Goal: Task Accomplishment & Management: Complete application form

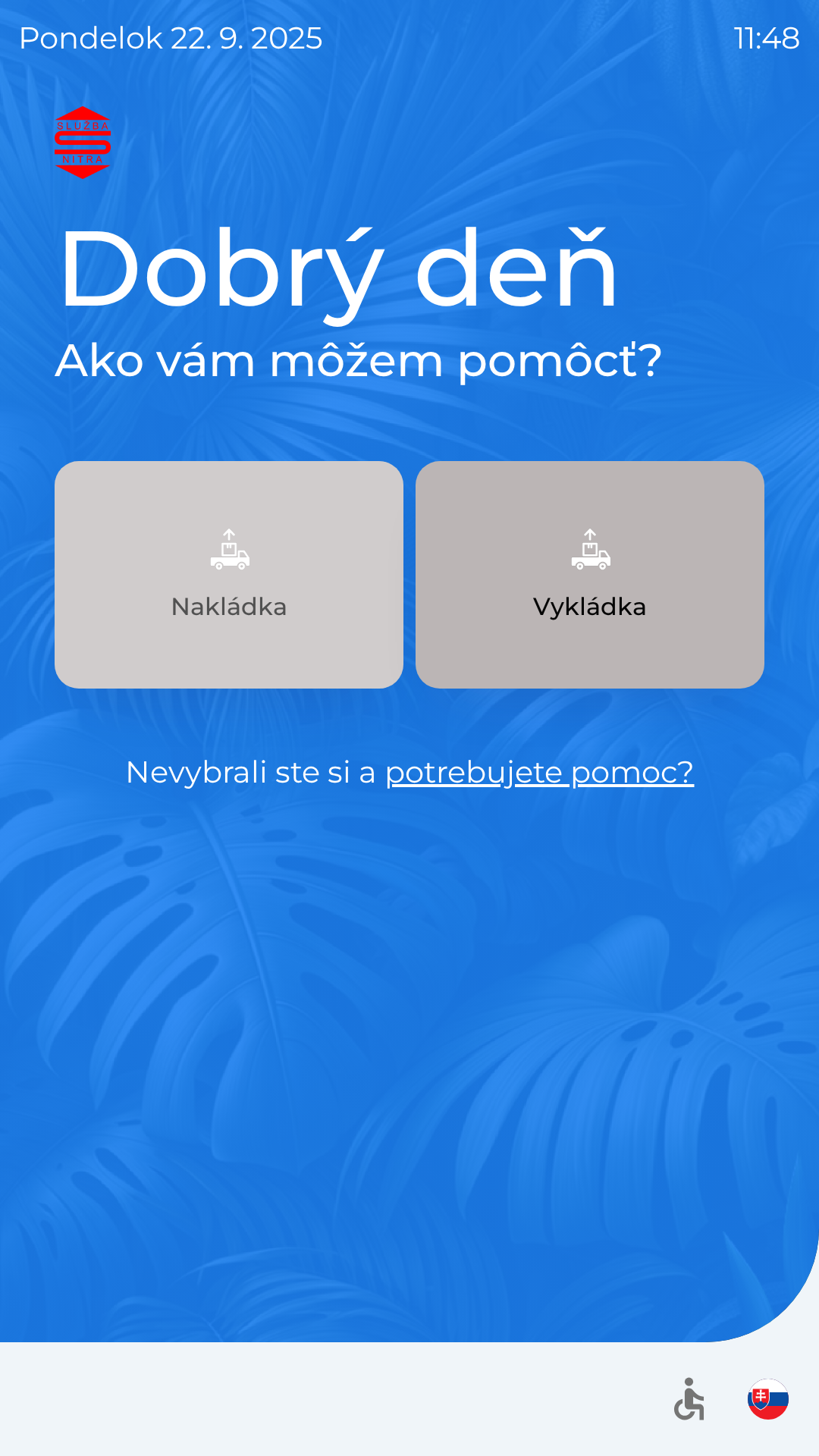
click at [259, 609] on p "Nakládka" at bounding box center [229, 606] width 117 height 37
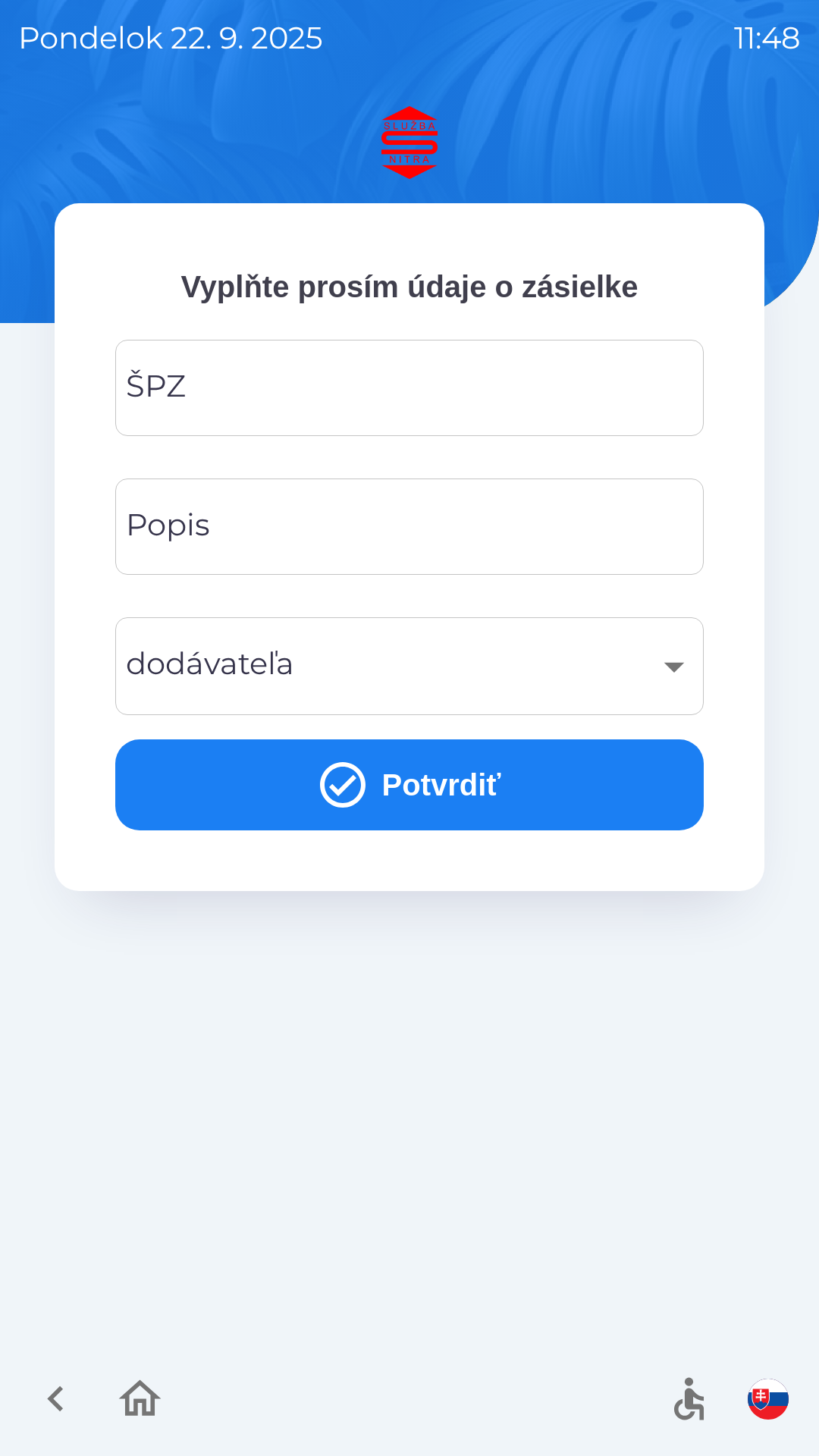
click at [383, 396] on input "ŠPZ" at bounding box center [410, 388] width 552 height 60
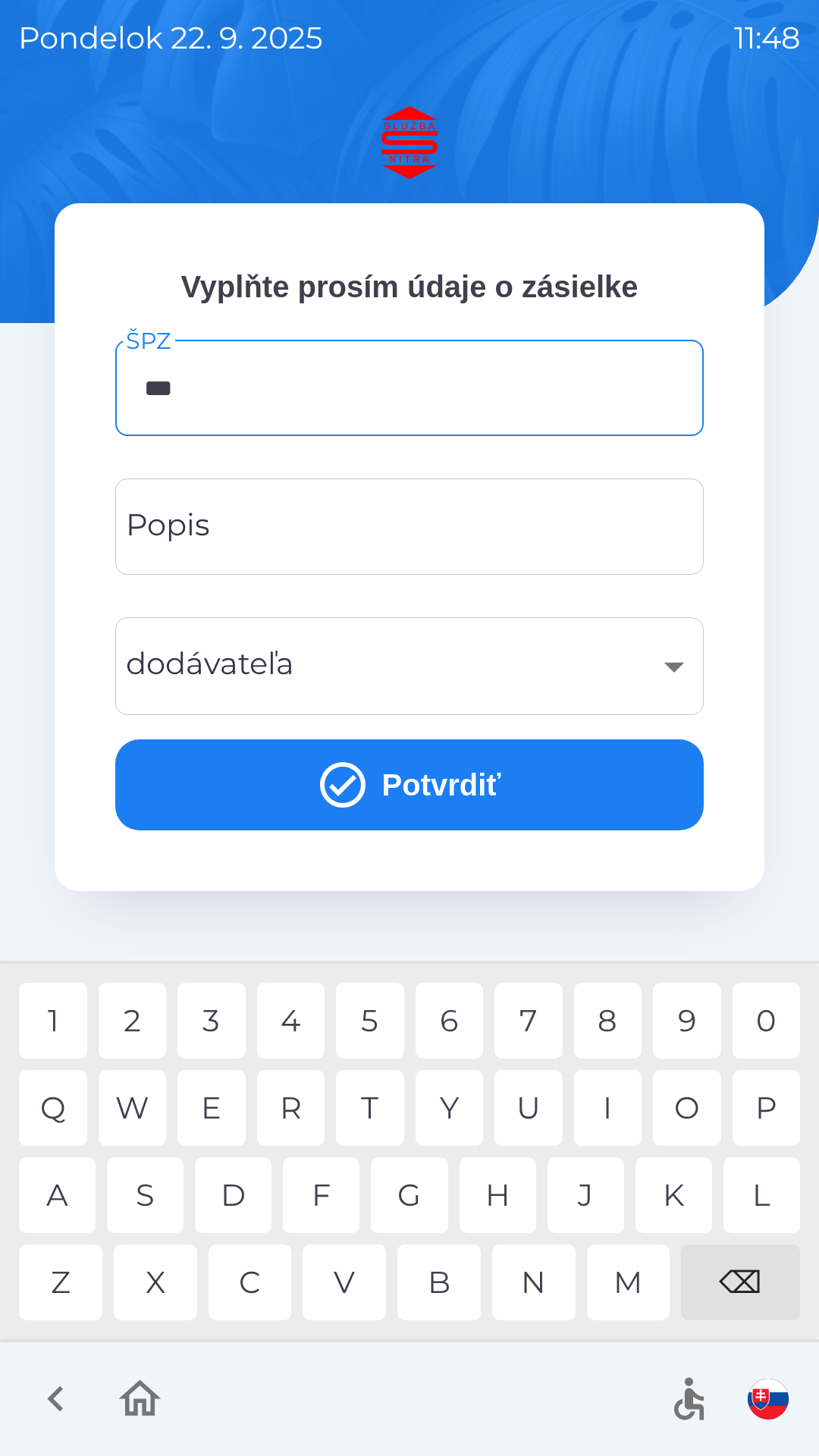
click at [377, 1023] on div "5" at bounding box center [369, 1021] width 68 height 75
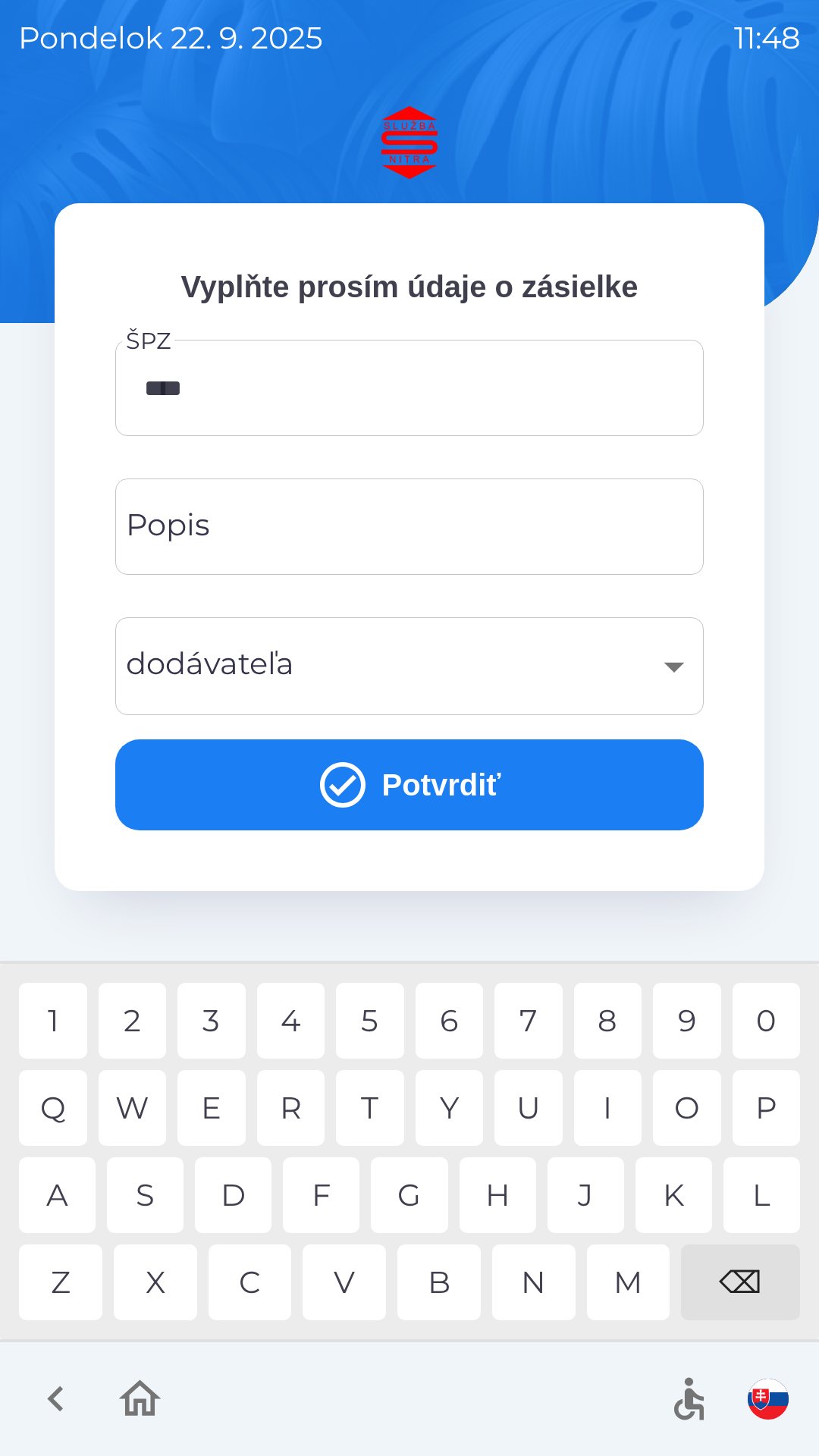
click at [72, 1022] on div "1" at bounding box center [53, 1021] width 68 height 75
click at [685, 1031] on div "9" at bounding box center [687, 1021] width 68 height 75
click at [262, 1285] on div "C" at bounding box center [250, 1282] width 84 height 75
type input "*******"
click at [328, 1209] on div "F" at bounding box center [320, 1195] width 76 height 75
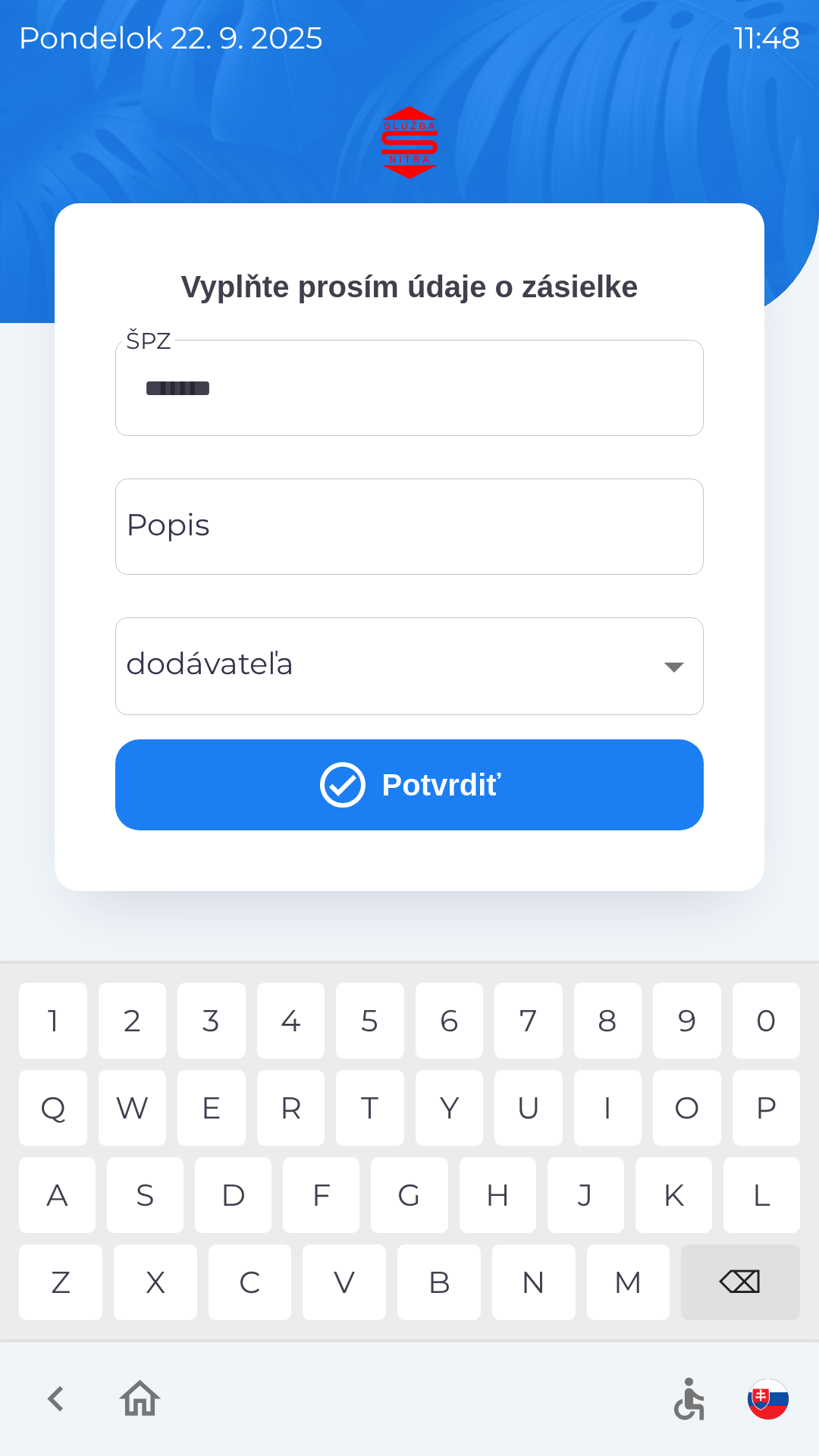
click at [425, 666] on div "​" at bounding box center [410, 665] width 552 height 61
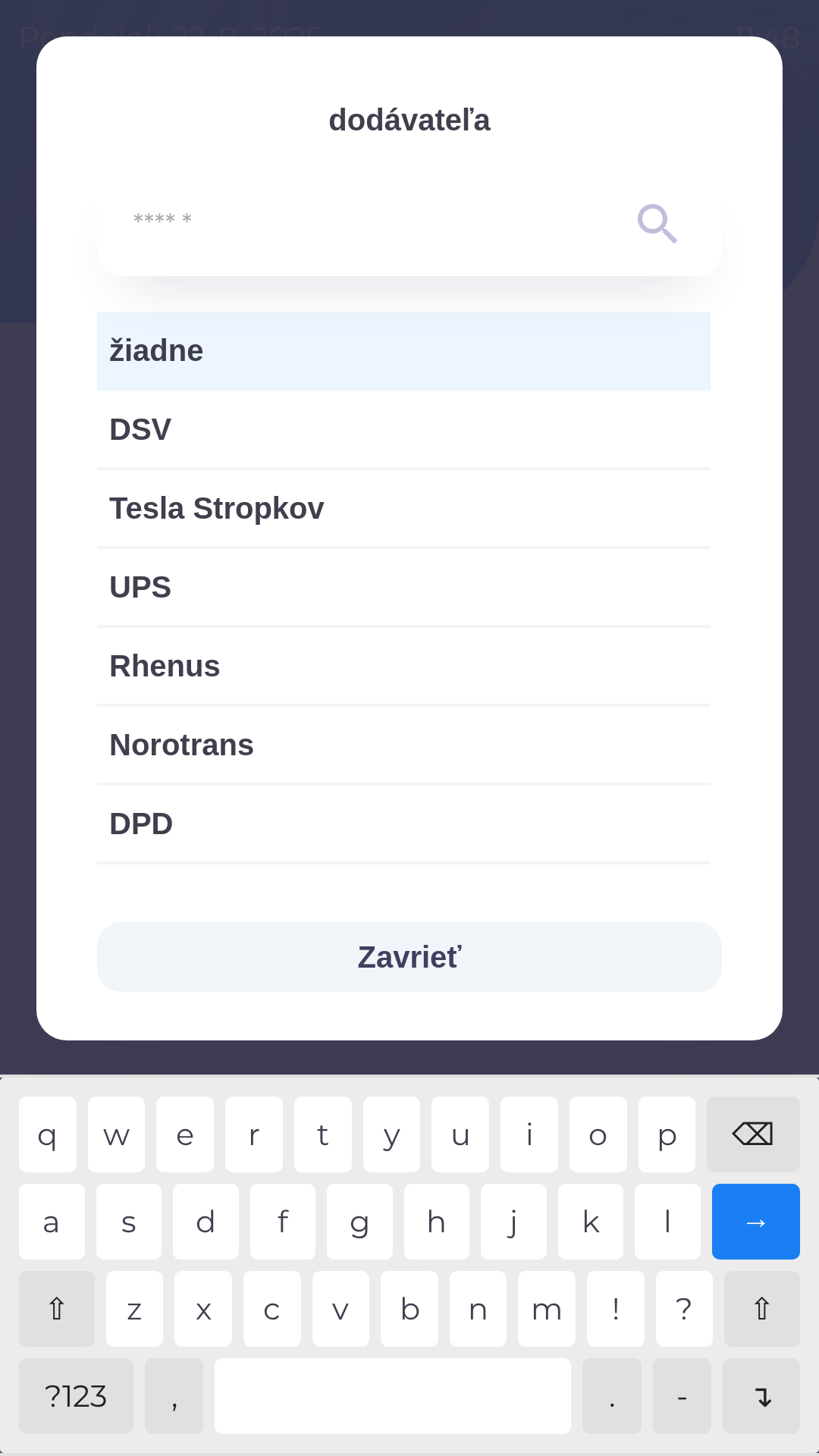
click at [378, 756] on span "Norotrans" at bounding box center [403, 744] width 589 height 45
type input "***"
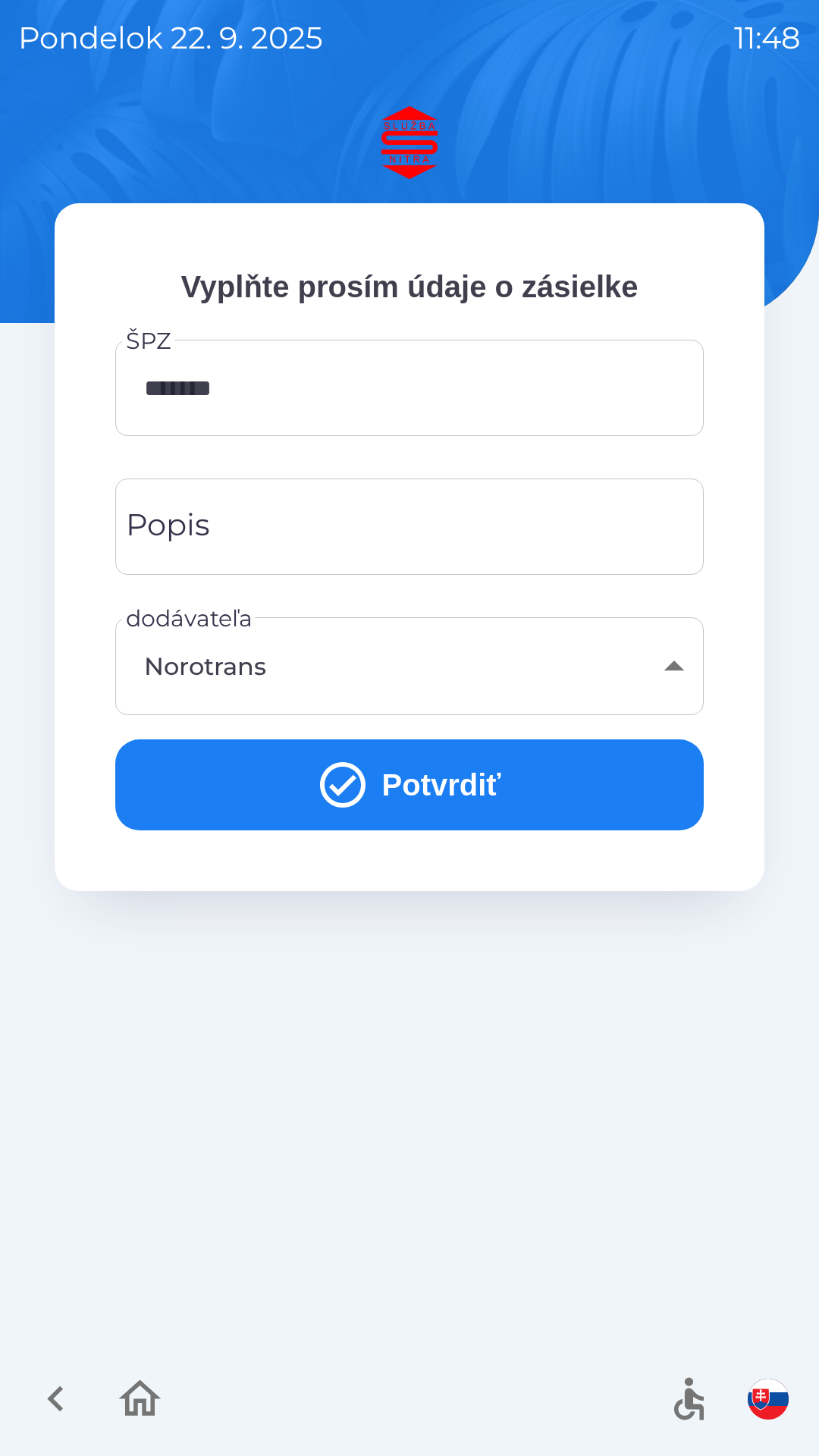
click at [352, 791] on icon "submit" at bounding box center [343, 785] width 55 height 55
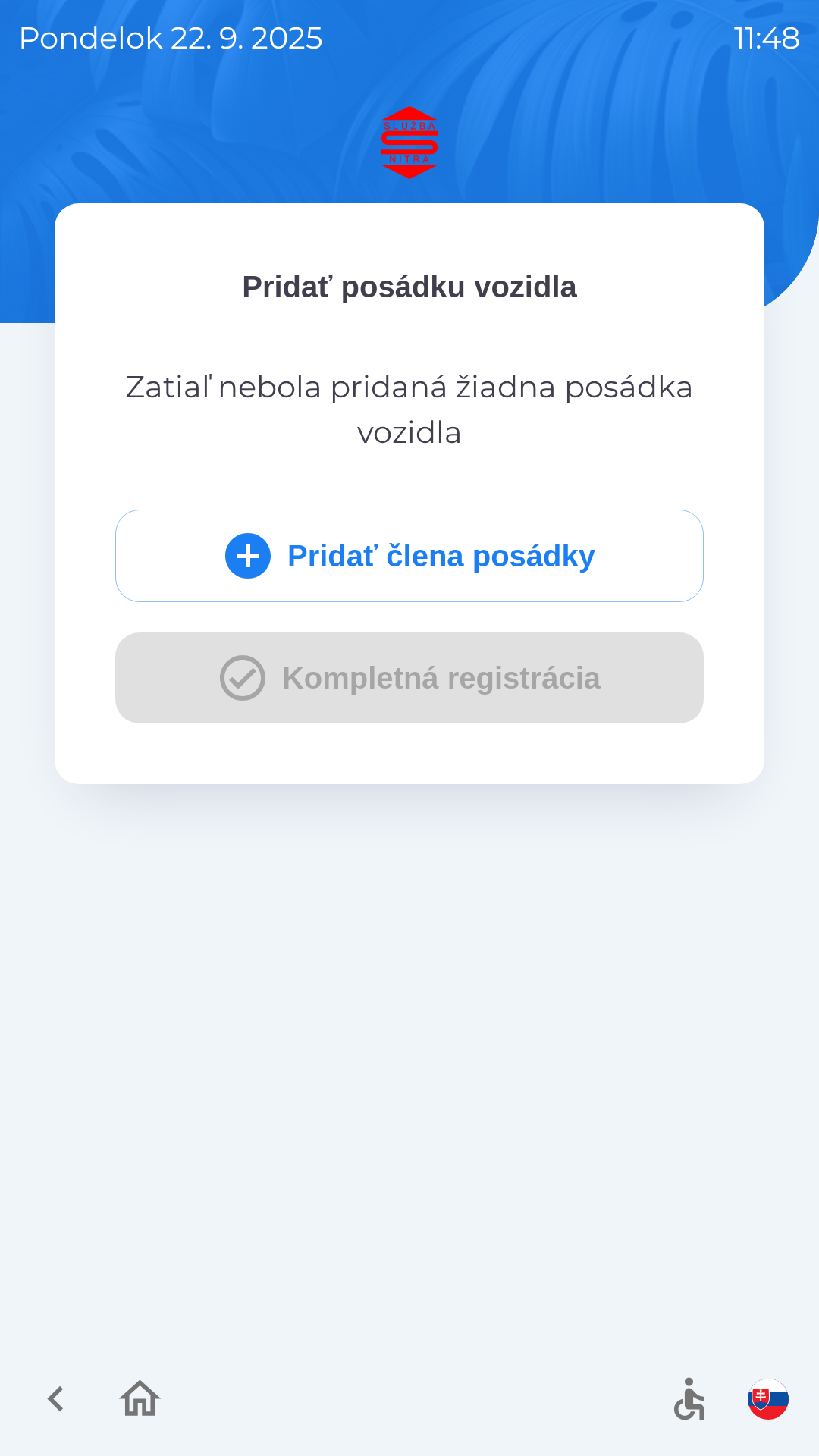
click at [246, 557] on icon "submit" at bounding box center [248, 556] width 55 height 55
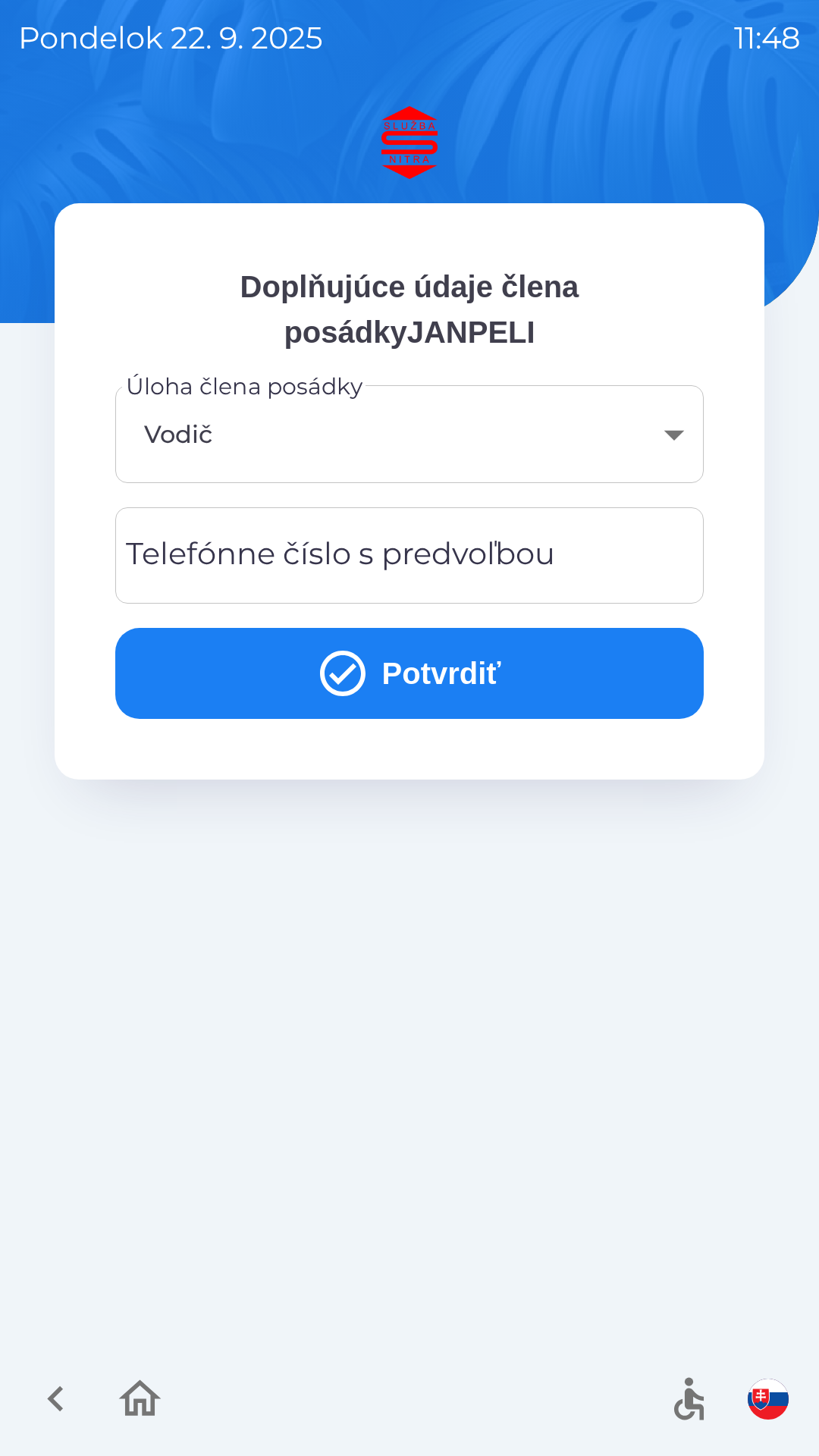
click at [350, 681] on icon "submit" at bounding box center [343, 674] width 55 height 55
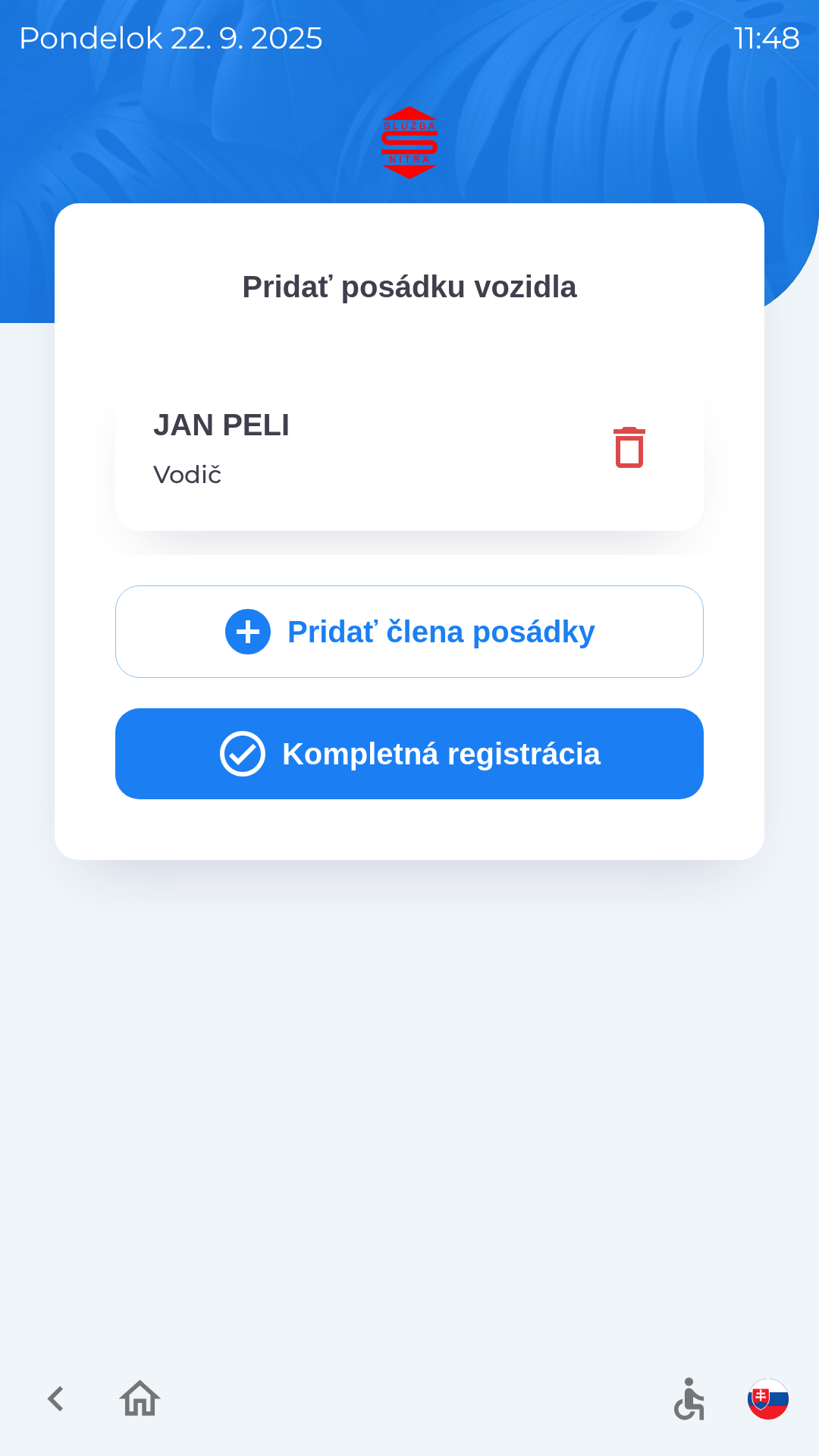
click at [244, 648] on icon "submit" at bounding box center [248, 631] width 45 height 45
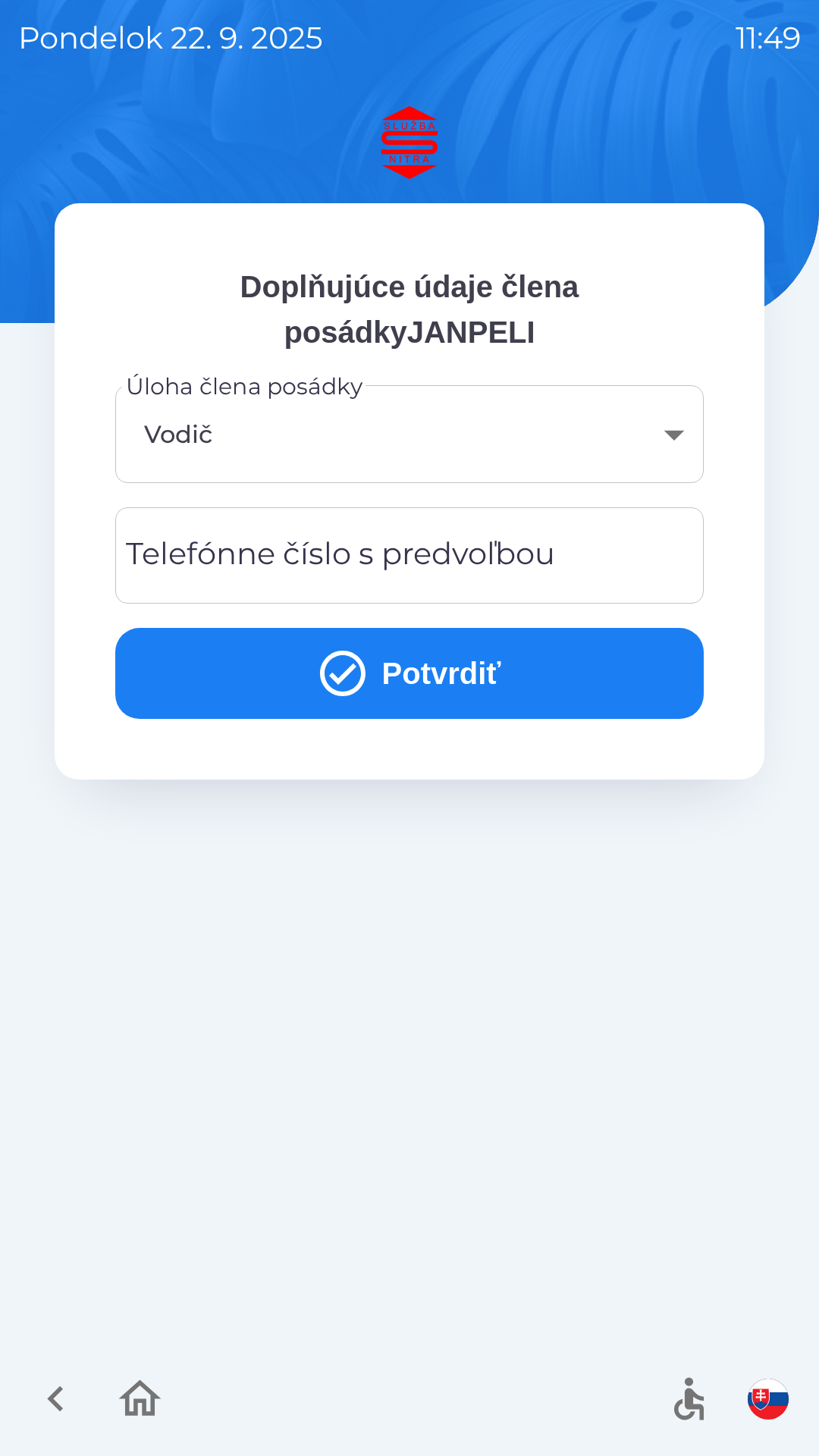
click at [343, 678] on icon "submit" at bounding box center [343, 674] width 55 height 55
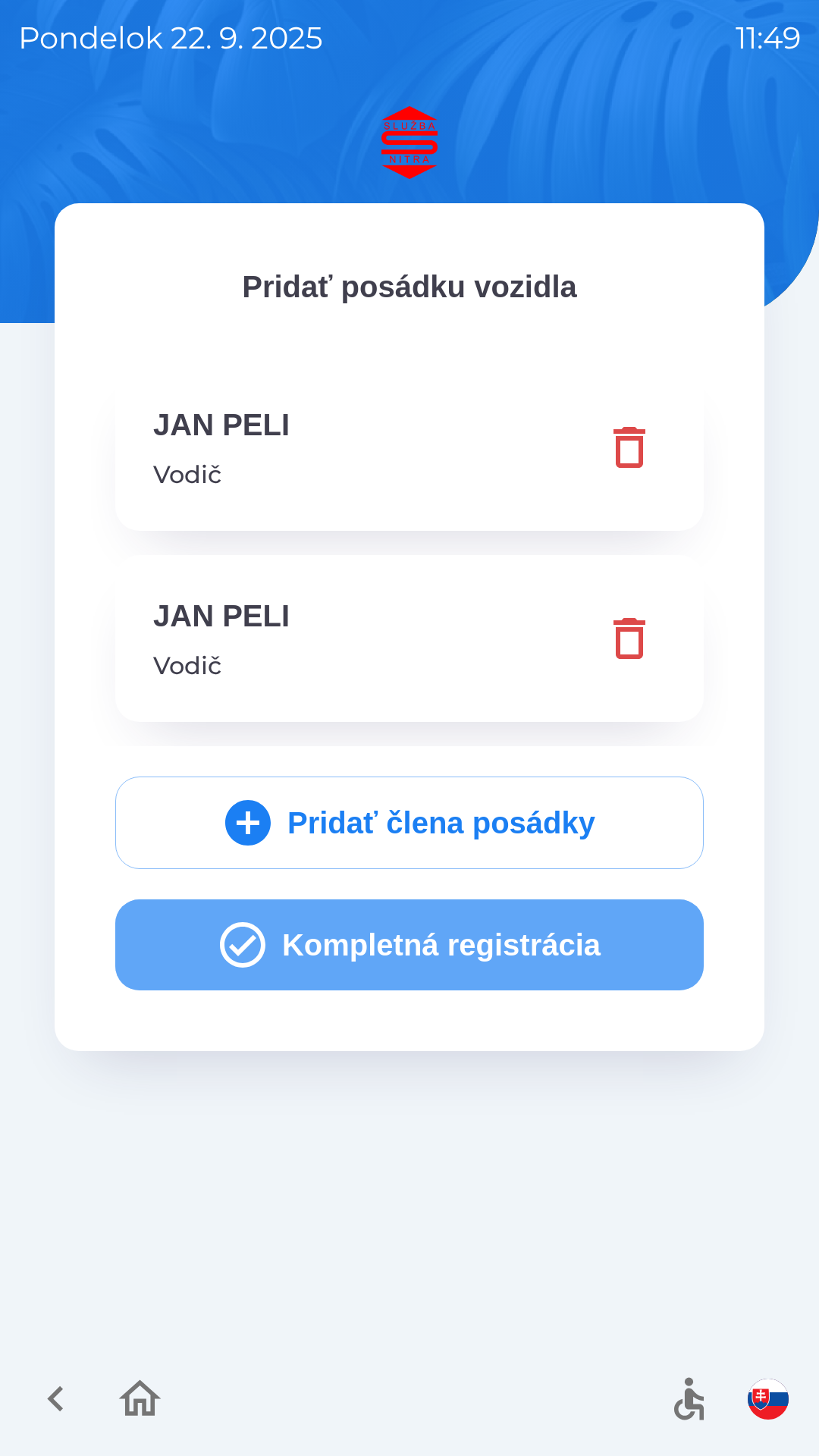
click at [242, 952] on icon "button" at bounding box center [243, 945] width 55 height 55
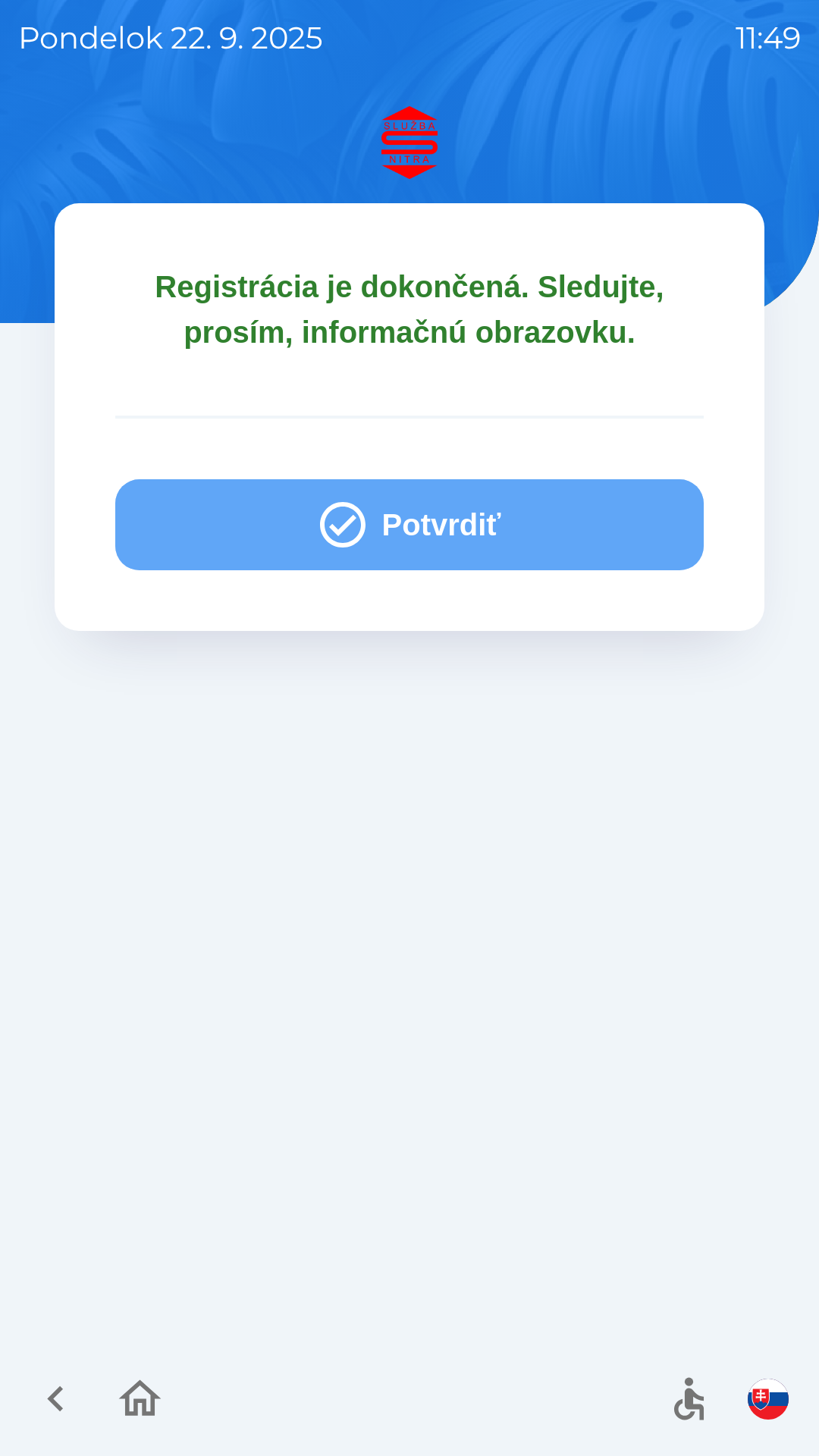
click at [358, 520] on icon "button" at bounding box center [343, 525] width 45 height 45
